Goal: Information Seeking & Learning: Find specific page/section

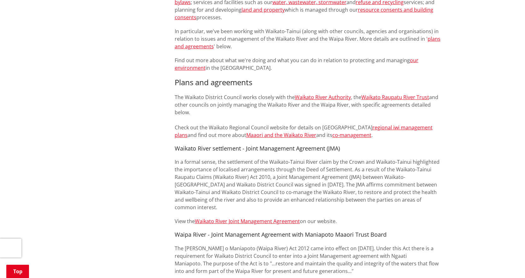
scroll to position [473, 0]
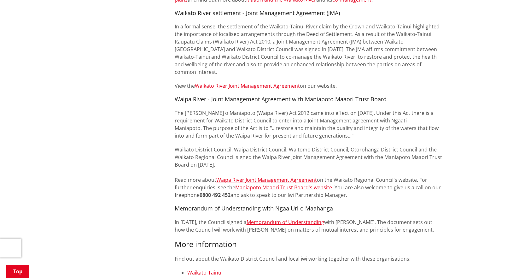
click at [249, 82] on link "Waikato River Joint Management Agreement" at bounding box center [247, 85] width 105 height 7
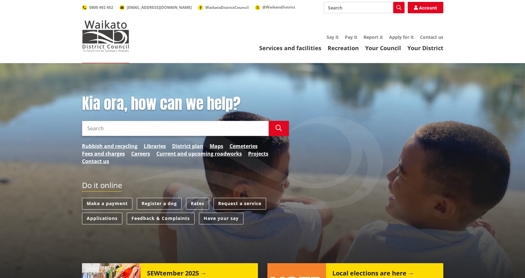
click at [337, 8] on input "Search" at bounding box center [364, 7] width 81 height 11
type input "heritage strategy"
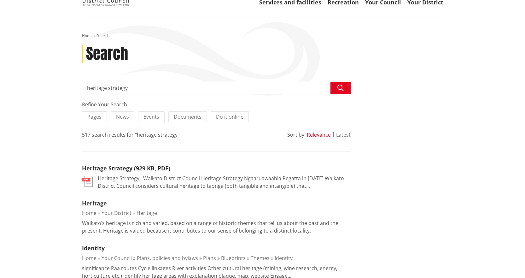
scroll to position [126, 0]
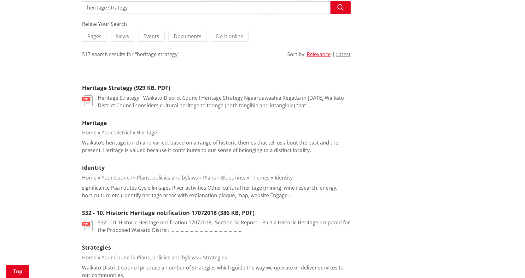
click at [136, 87] on link "Heritage Strategy (929 KB, PDF)" at bounding box center [126, 88] width 88 height 8
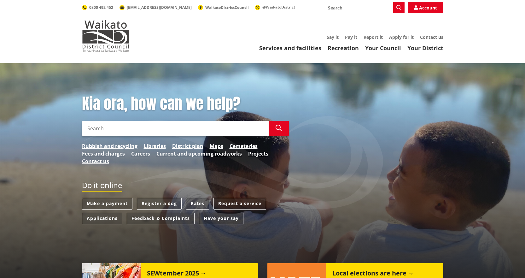
click at [336, 13] on div "Toggle search Toggle navigation Services and facilities Recreation Your Council…" at bounding box center [262, 27] width 371 height 50
click at [337, 9] on input "Search" at bounding box center [364, 7] width 81 height 11
type input "policy"
